Goal: Task Accomplishment & Management: Manage account settings

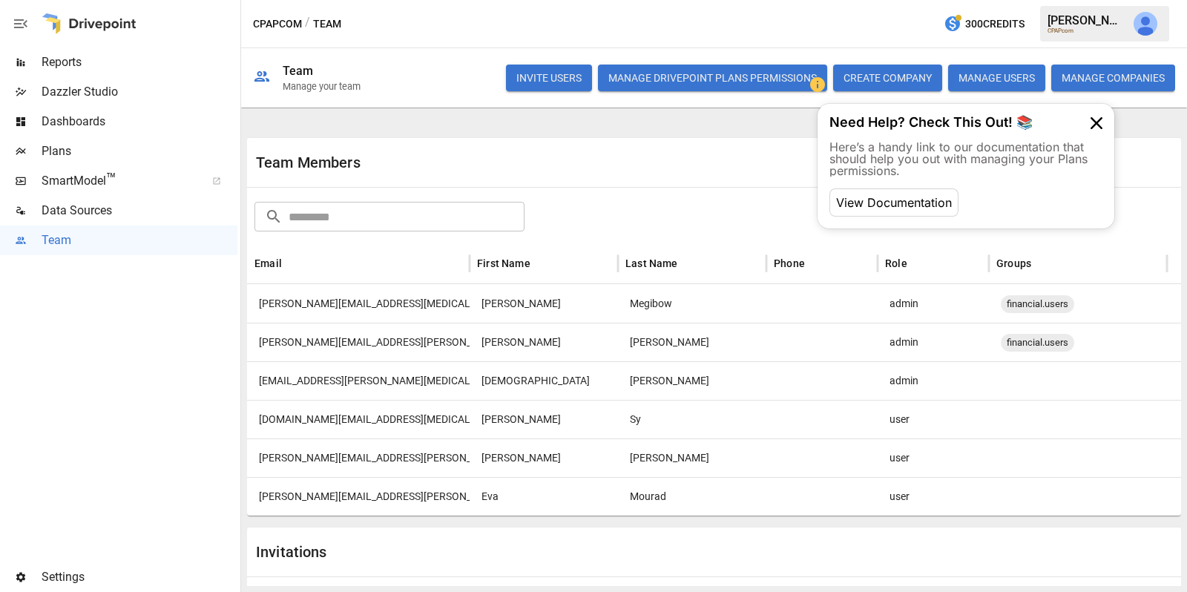
click at [708, 80] on button "Manage Drivepoint Plans Permissions" at bounding box center [712, 78] width 229 height 27
click at [1143, 22] on img "Julie Wilton" at bounding box center [1146, 24] width 24 height 24
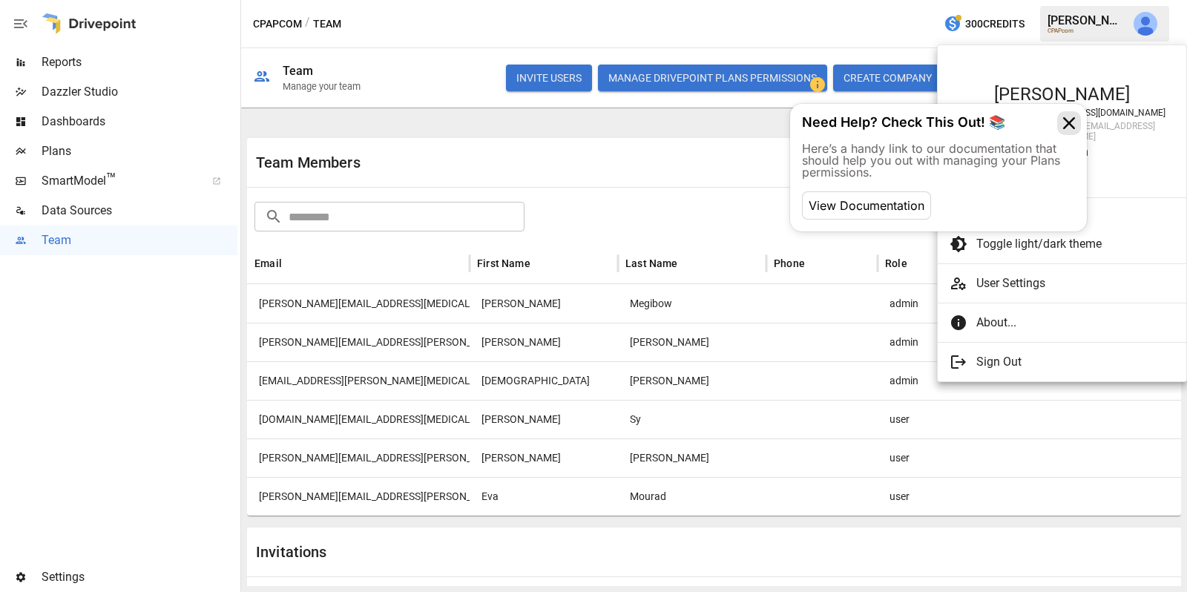
click at [1070, 124] on icon at bounding box center [1070, 123] width 24 height 24
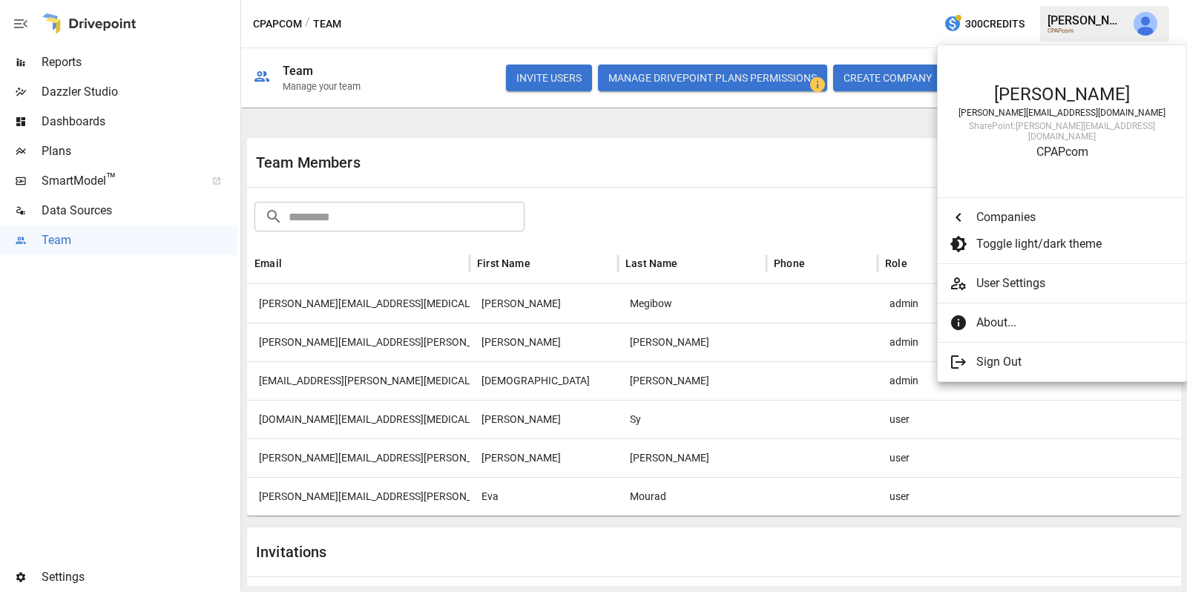
click at [95, 156] on div at bounding box center [593, 296] width 1187 height 592
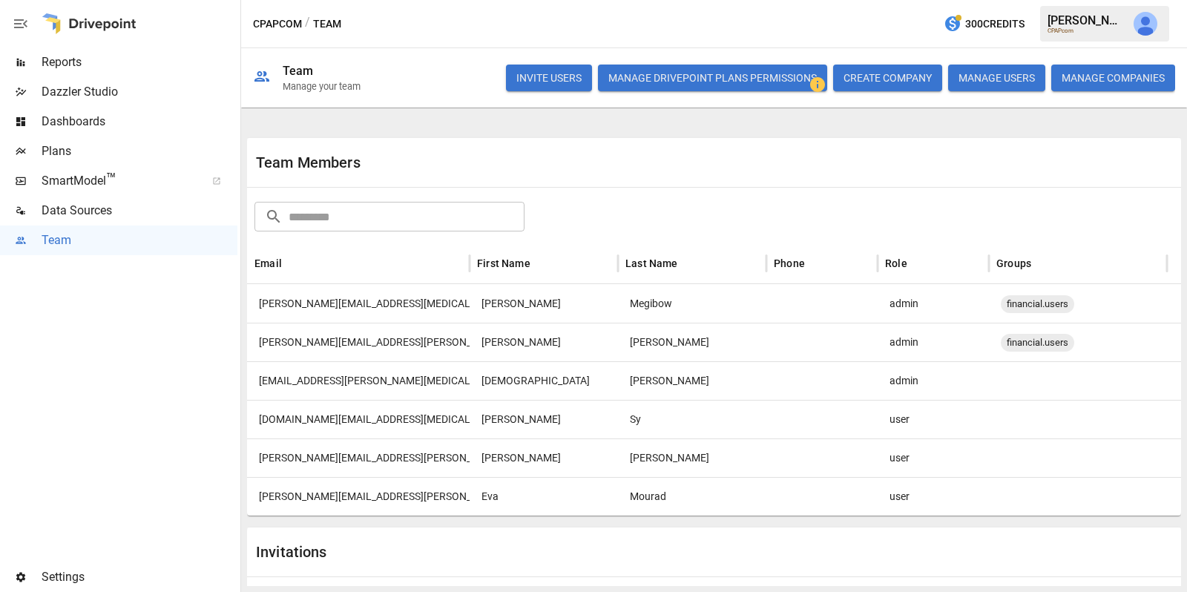
click at [84, 153] on span "Plans" at bounding box center [140, 151] width 196 height 18
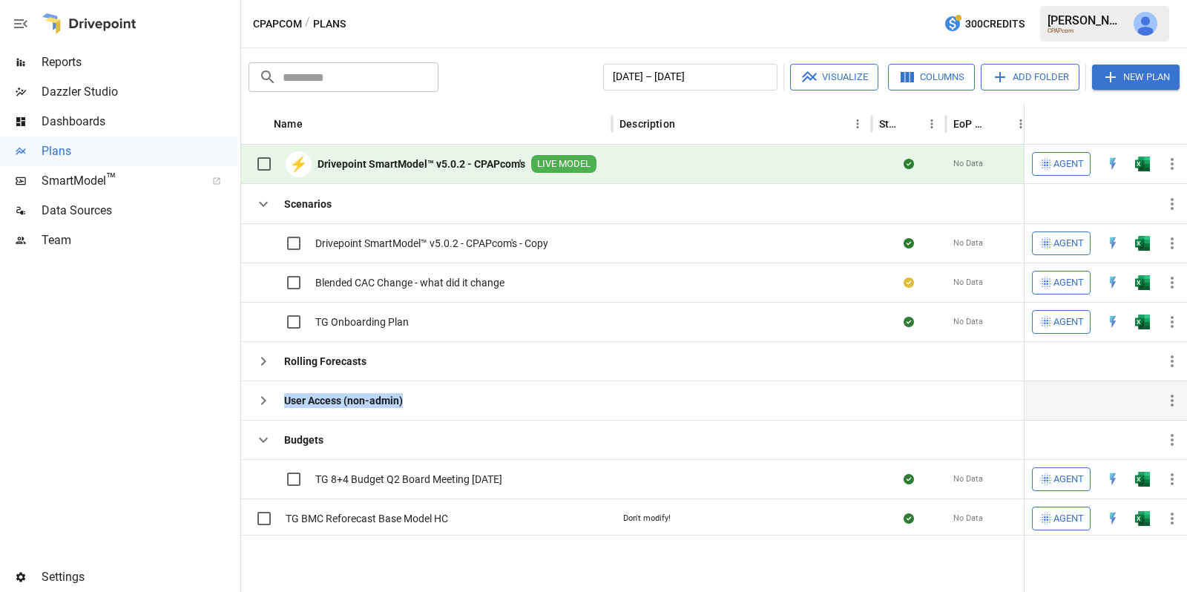
drag, startPoint x: 410, startPoint y: 399, endPoint x: 264, endPoint y: 396, distance: 145.5
click at [264, 396] on div "User Access (non-admin)" at bounding box center [426, 400] width 371 height 39
copy b "User Access (non-admin)"
